Goal: Task Accomplishment & Management: Use online tool/utility

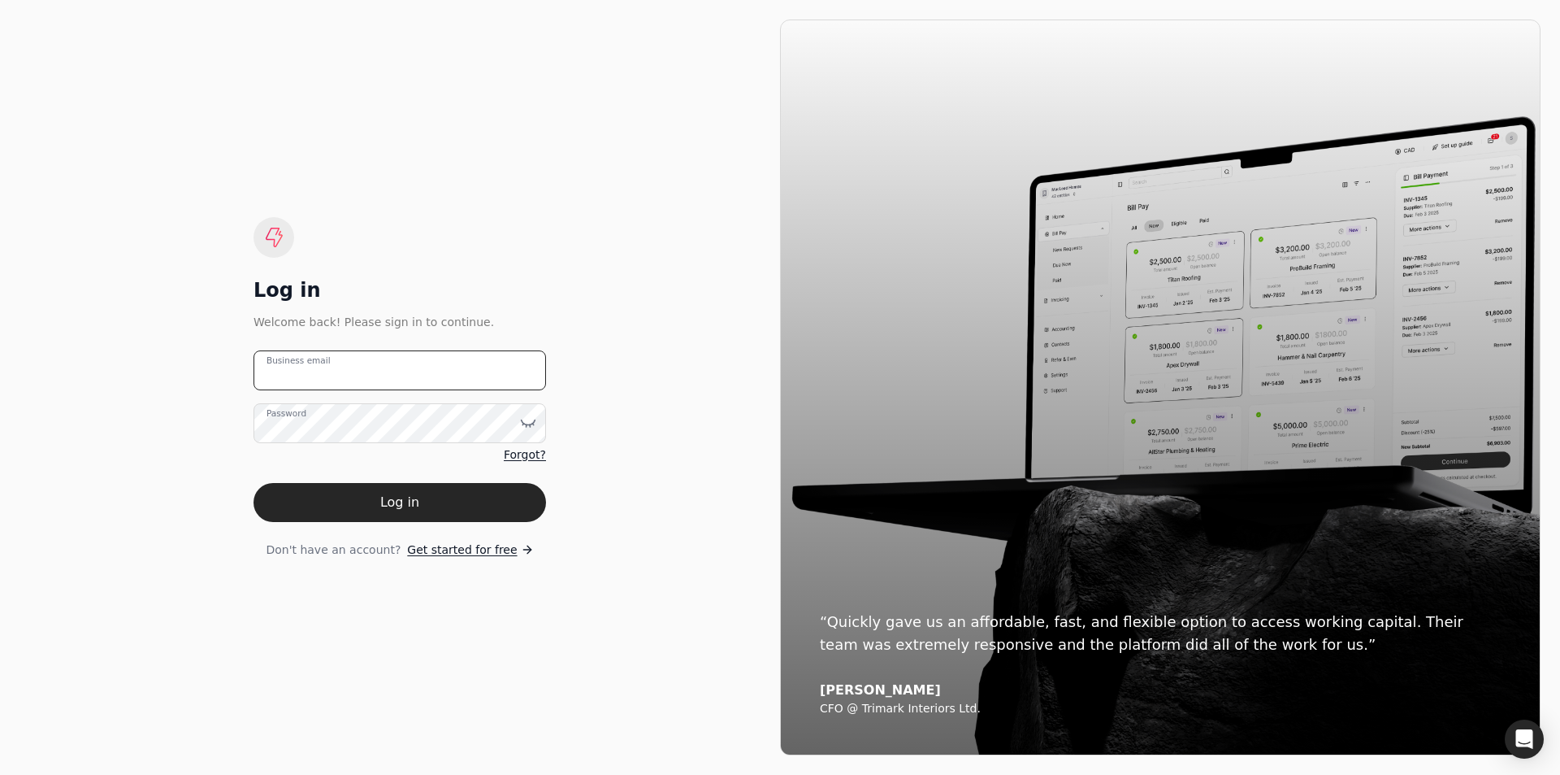
click at [346, 362] on email "Business email" at bounding box center [400, 370] width 293 height 40
type email "[EMAIL_ADDRESS][DOMAIN_NAME]"
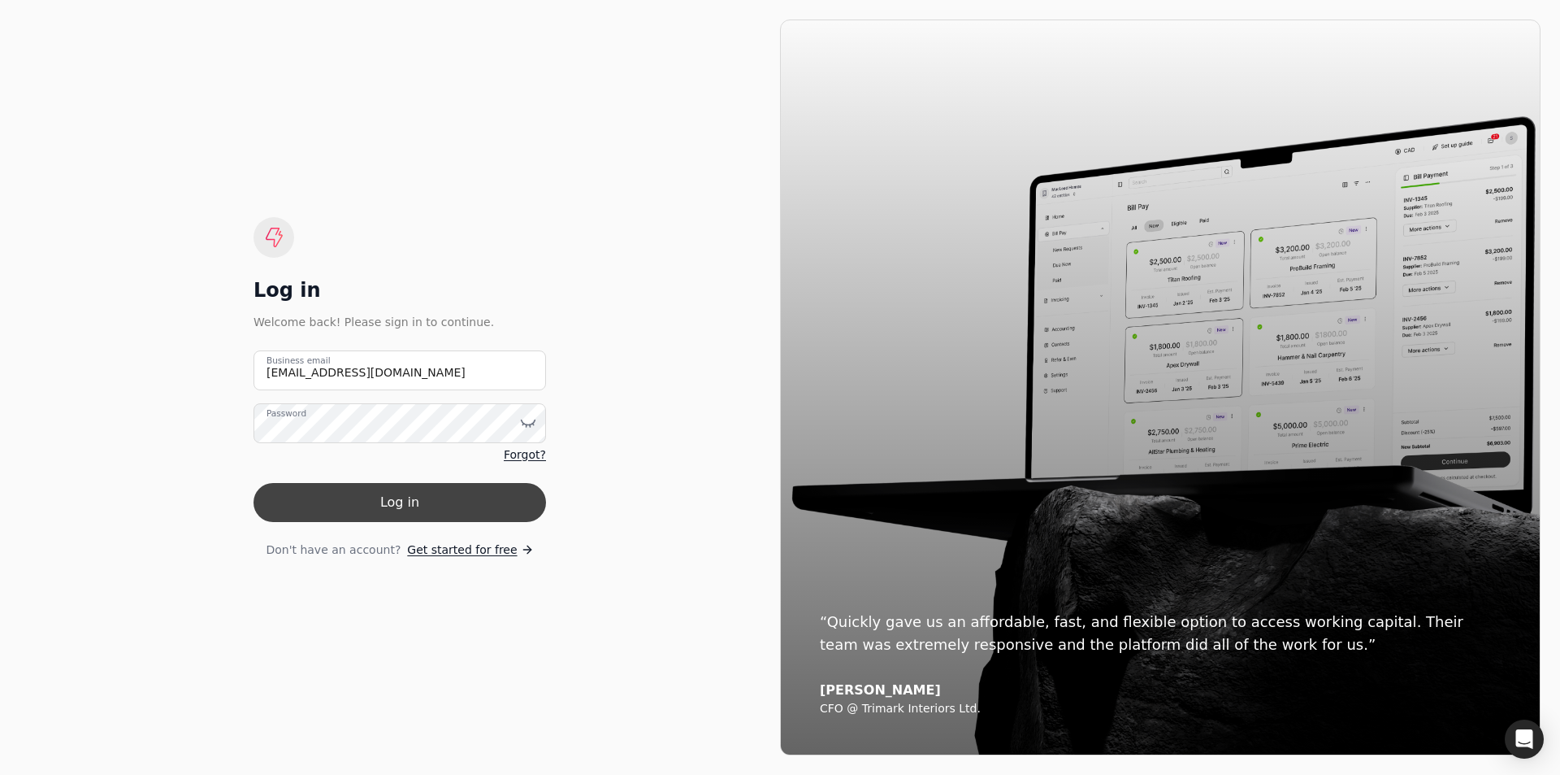
click at [387, 490] on button "Log in" at bounding box center [400, 502] width 293 height 39
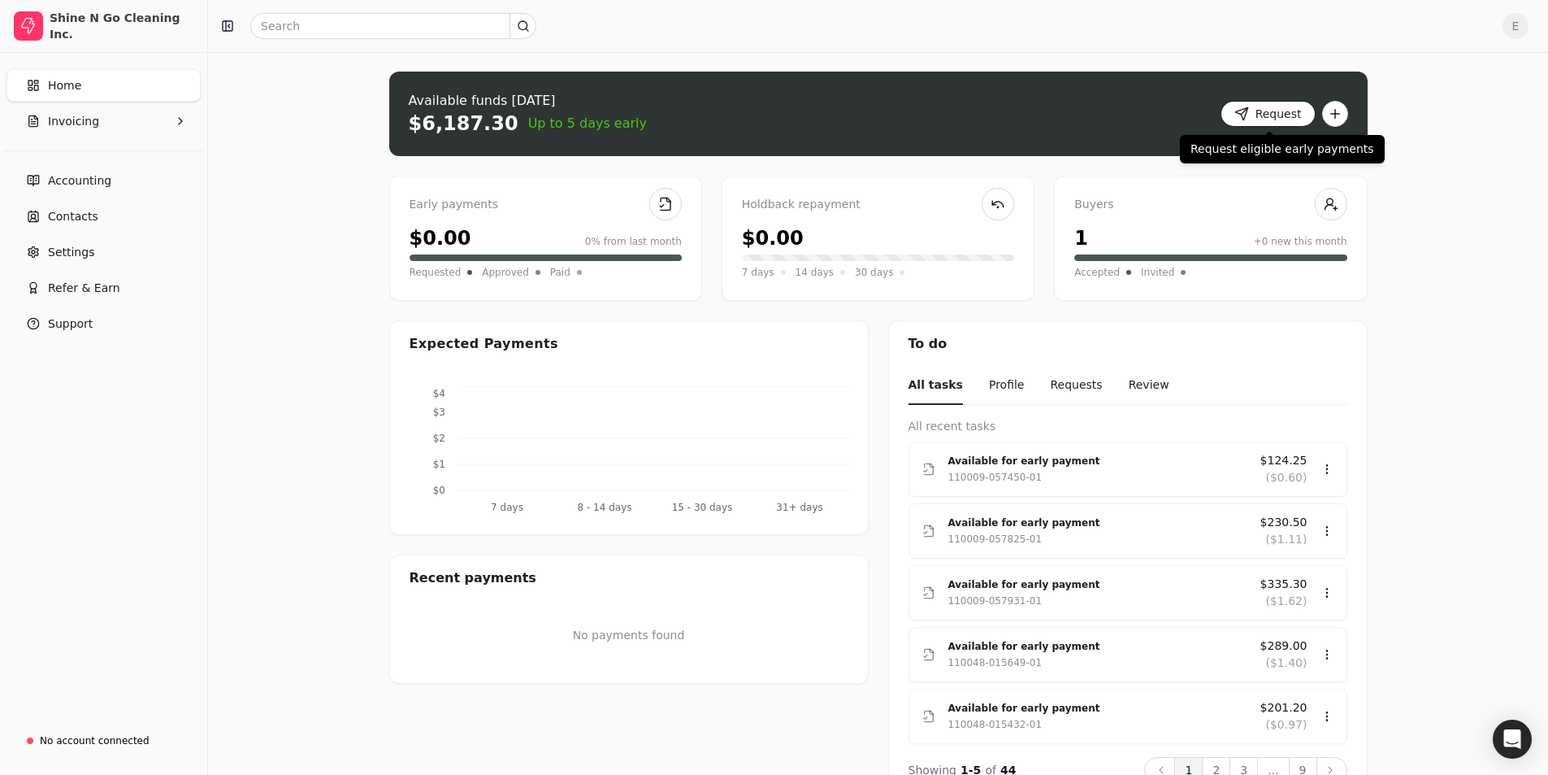
click at [1271, 109] on button "Request" at bounding box center [1268, 114] width 95 height 26
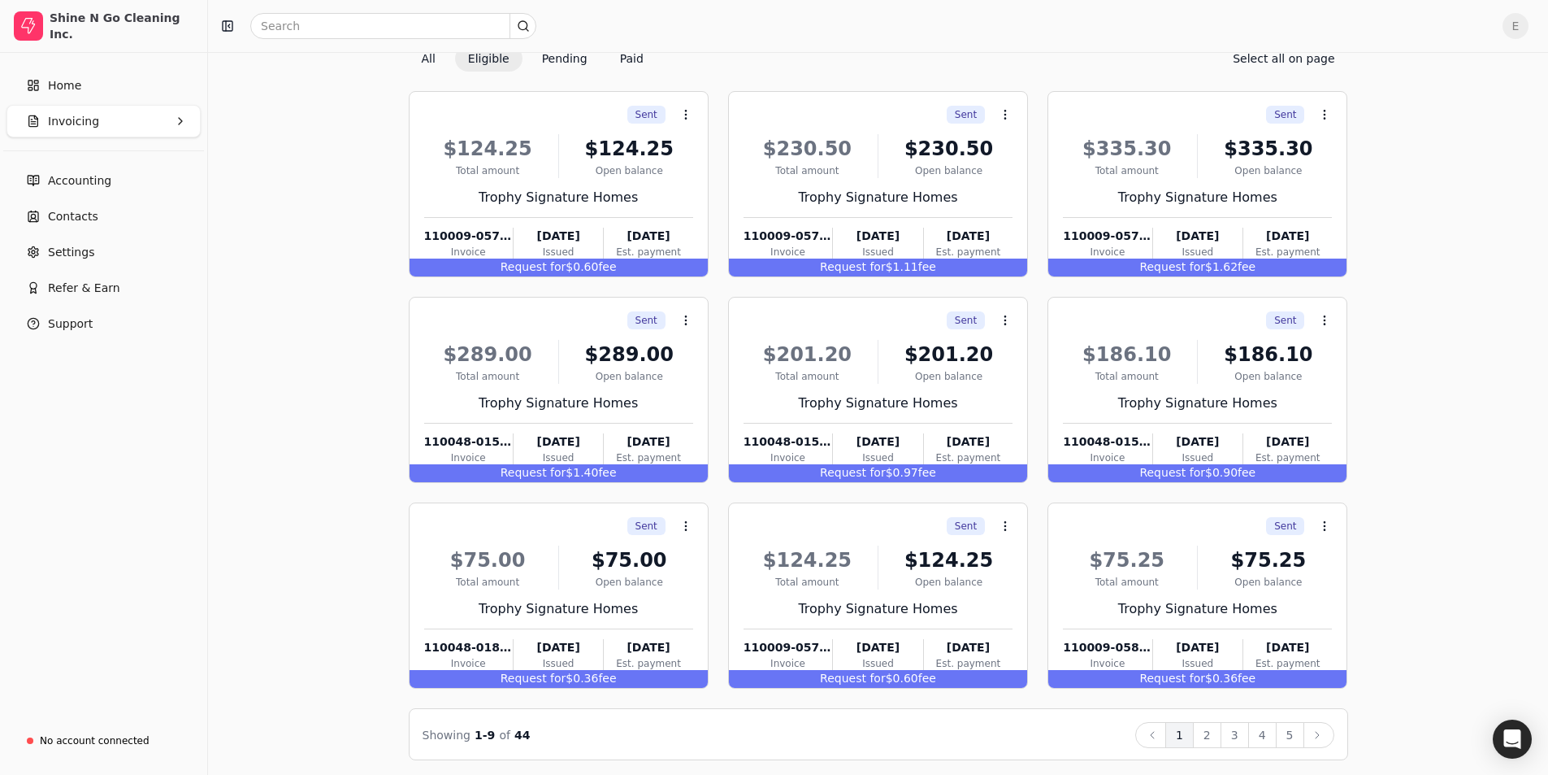
scroll to position [76, 0]
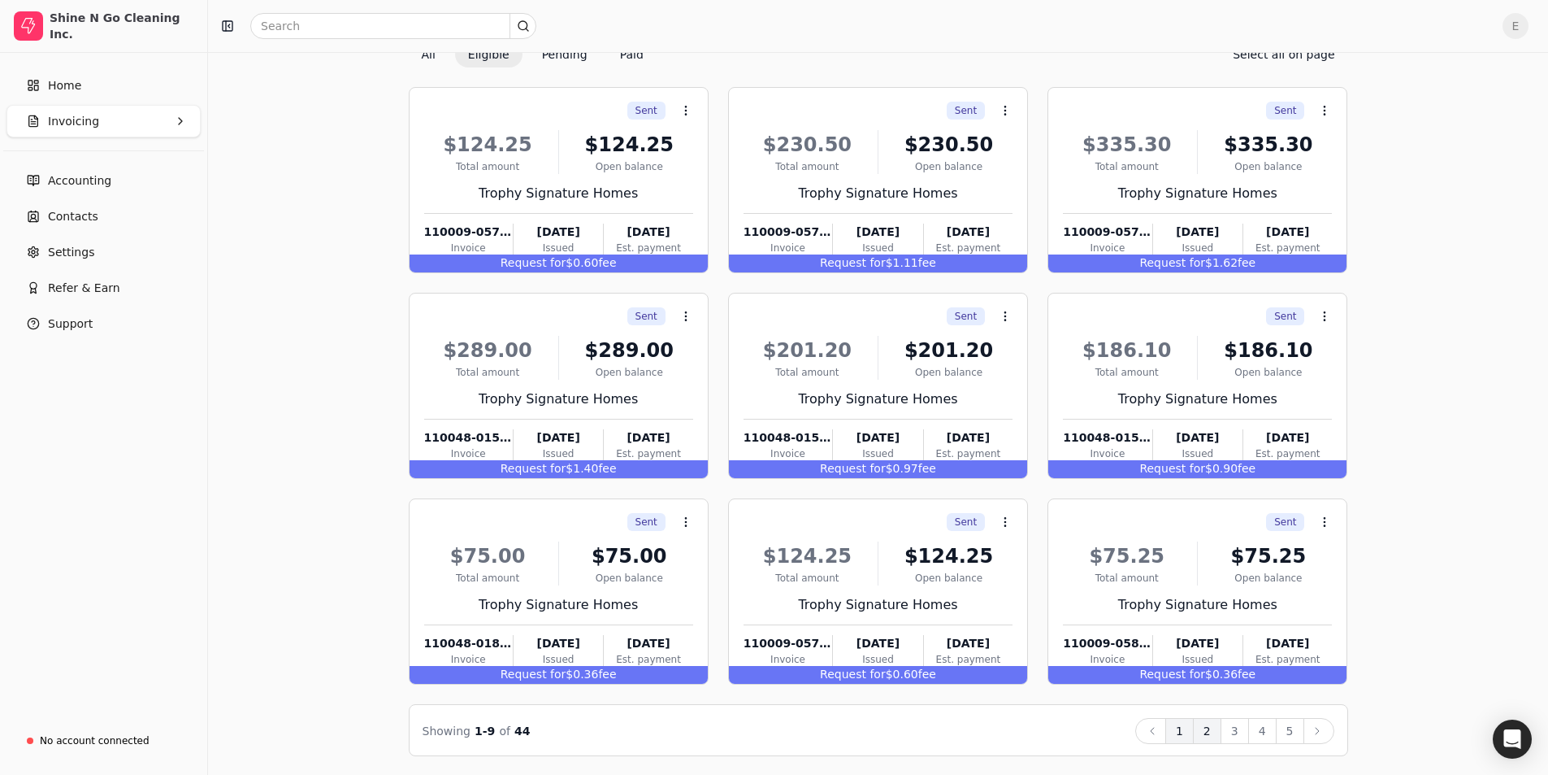
click at [1209, 730] on button "2" at bounding box center [1207, 731] width 28 height 26
